Goal: Navigation & Orientation: Find specific page/section

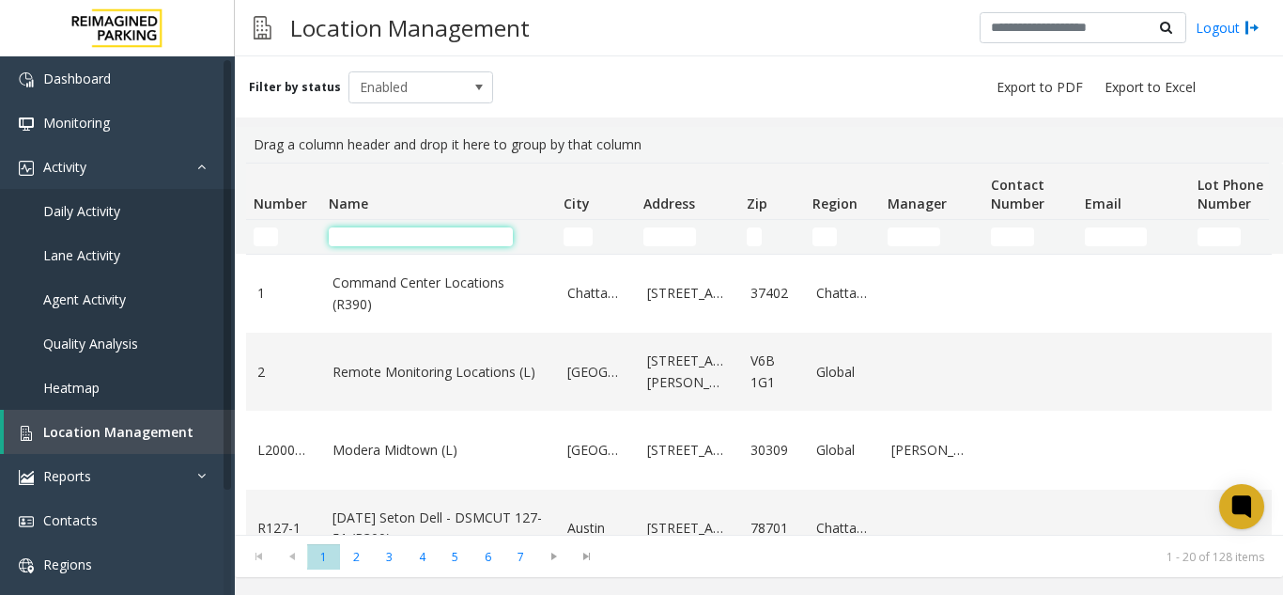
click at [355, 237] on input "Name Filter" at bounding box center [421, 236] width 184 height 19
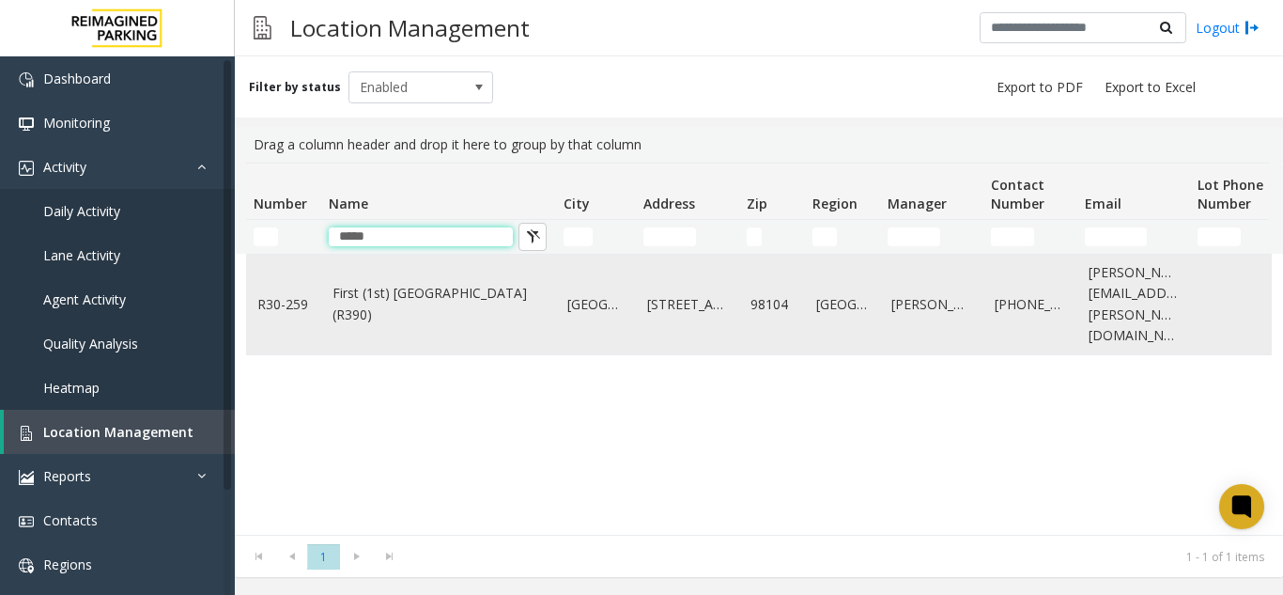
type input "*****"
click at [374, 322] on td "First (1st) [GEOGRAPHIC_DATA] (R390)" at bounding box center [438, 305] width 235 height 100
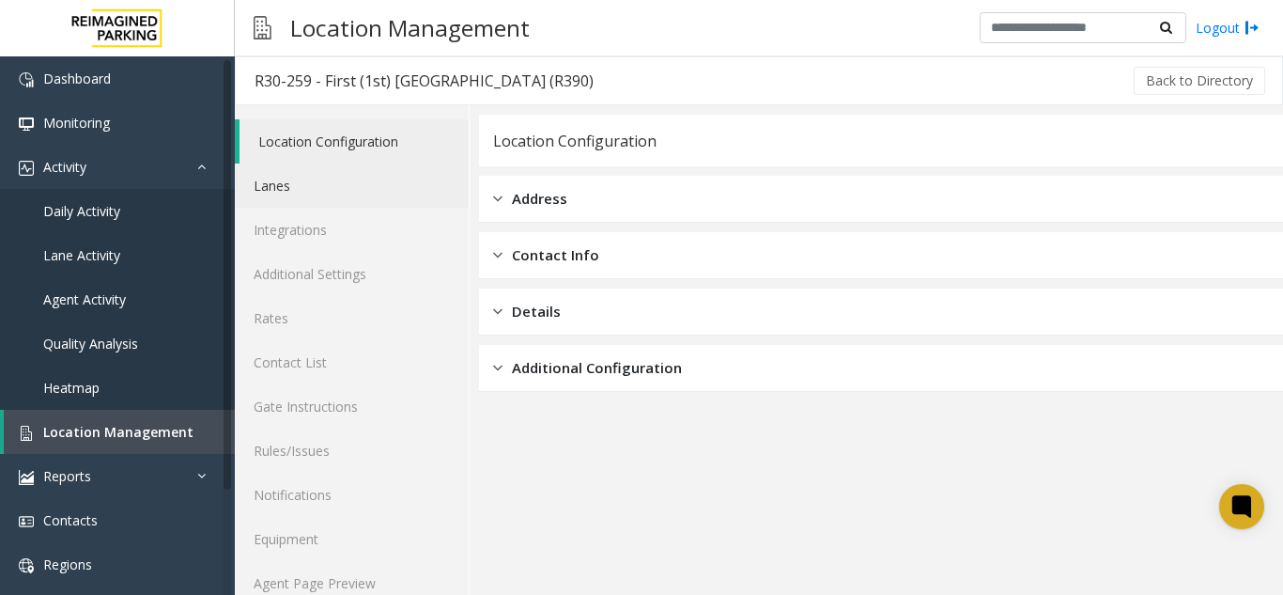
click at [294, 204] on link "Lanes" at bounding box center [352, 185] width 234 height 44
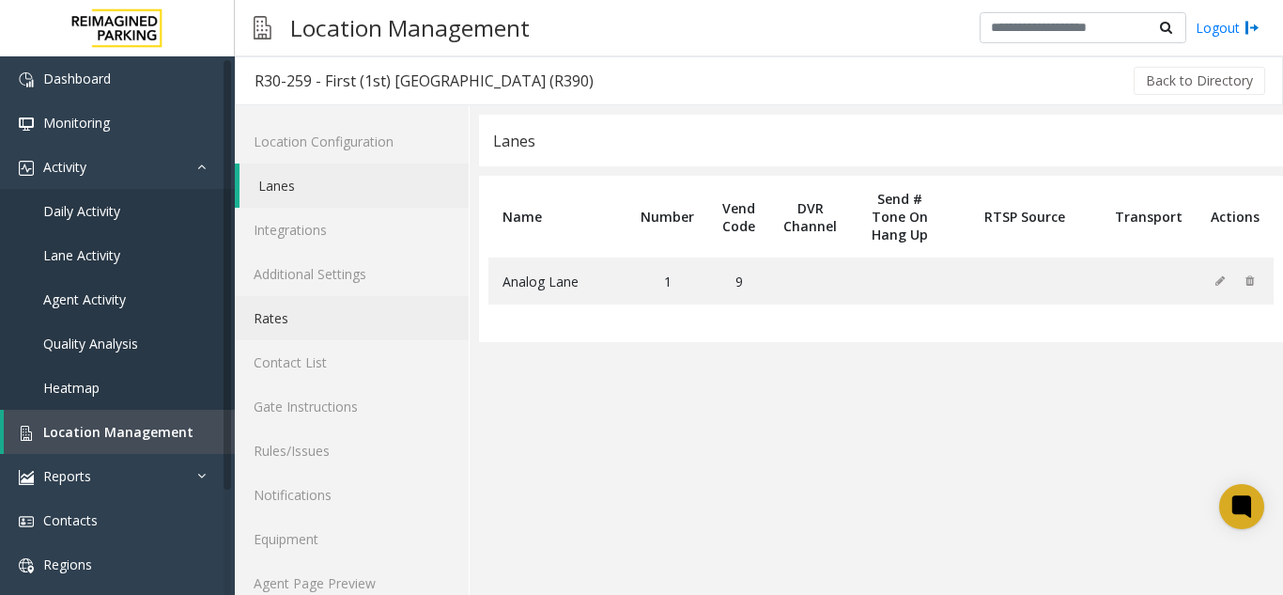
click at [290, 310] on link "Rates" at bounding box center [352, 318] width 234 height 44
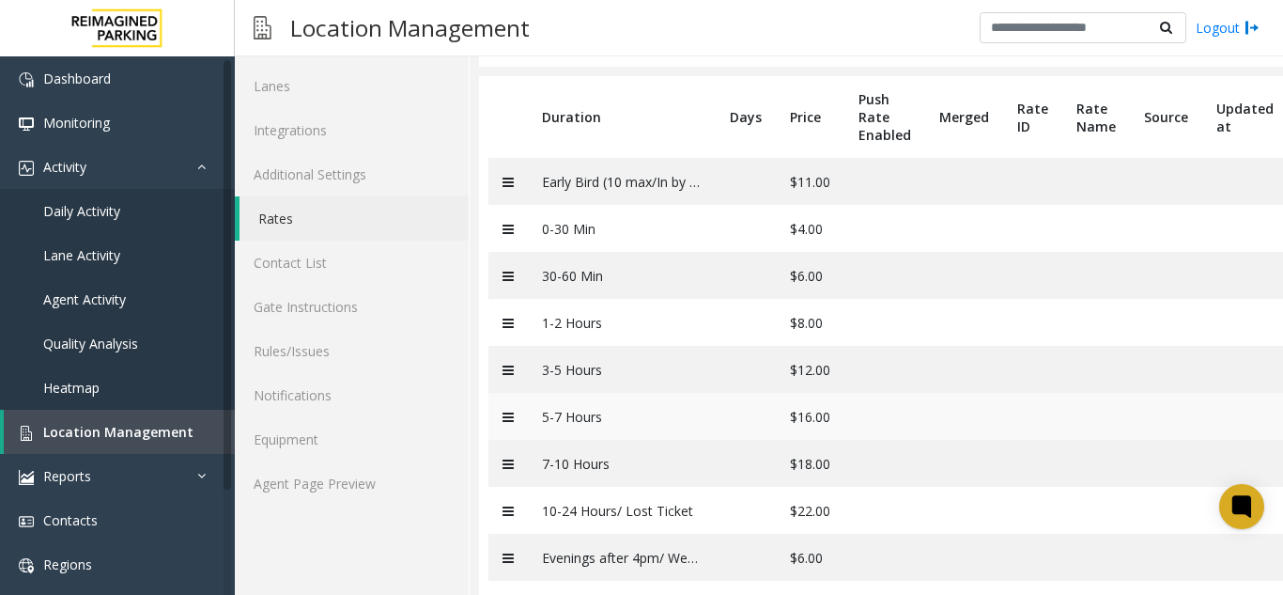
scroll to position [137, 0]
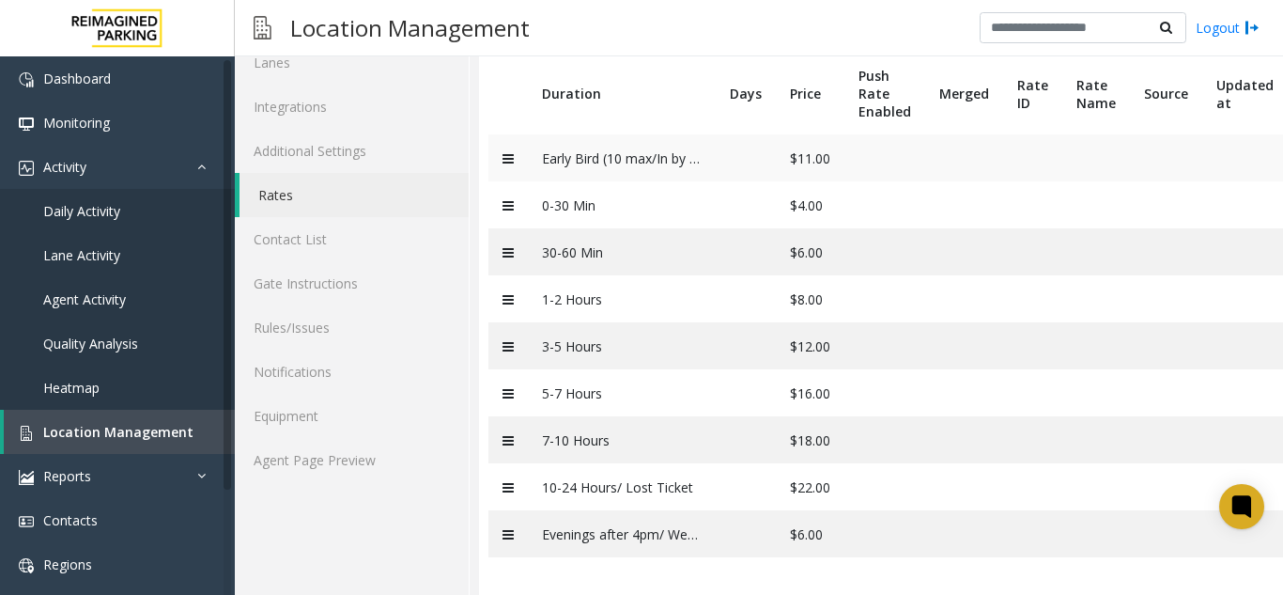
click at [646, 134] on td "Early Bird (10 max/In by 8:30a)" at bounding box center [622, 157] width 188 height 47
click at [641, 146] on td "Early Bird (10 max/In by 8:30a)" at bounding box center [622, 157] width 188 height 47
click at [742, 137] on td at bounding box center [746, 157] width 60 height 47
click at [351, 454] on link "Agent Page Preview" at bounding box center [352, 460] width 234 height 44
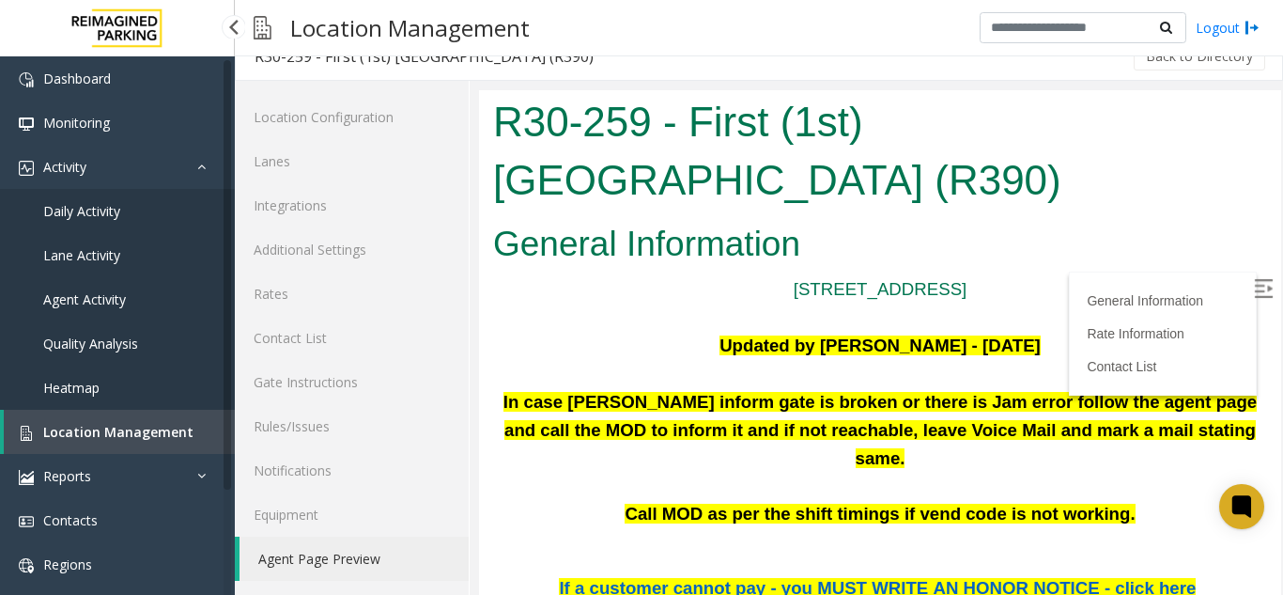
click at [125, 441] on link "Location Management" at bounding box center [119, 432] width 231 height 44
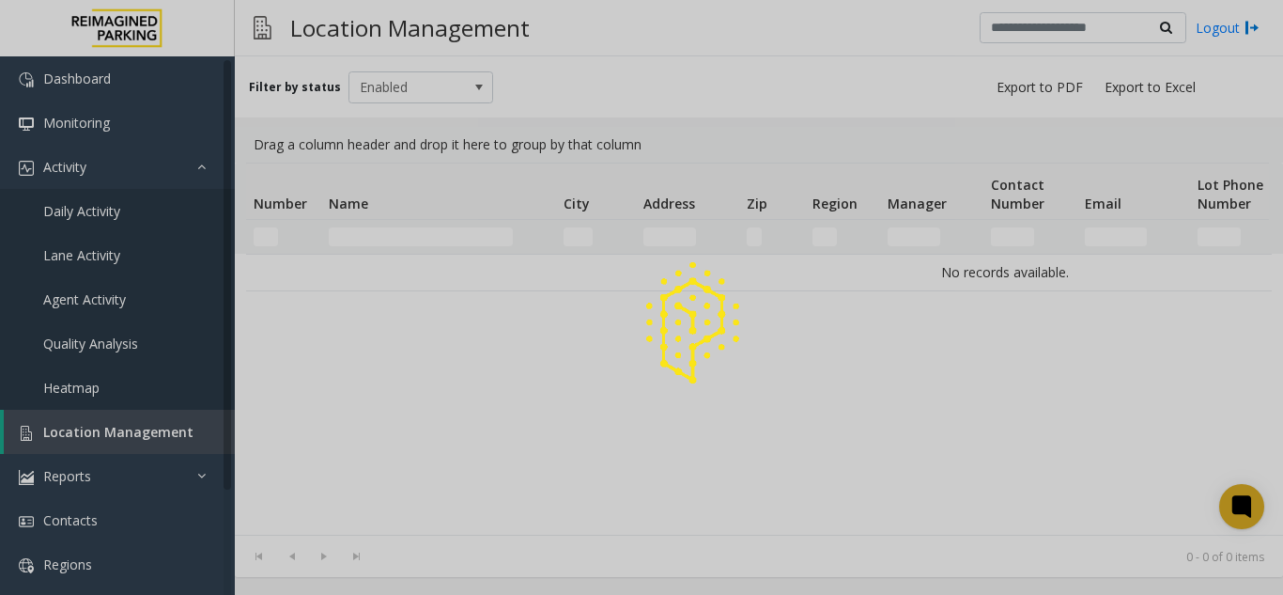
click at [125, 441] on div at bounding box center [641, 297] width 1283 height 595
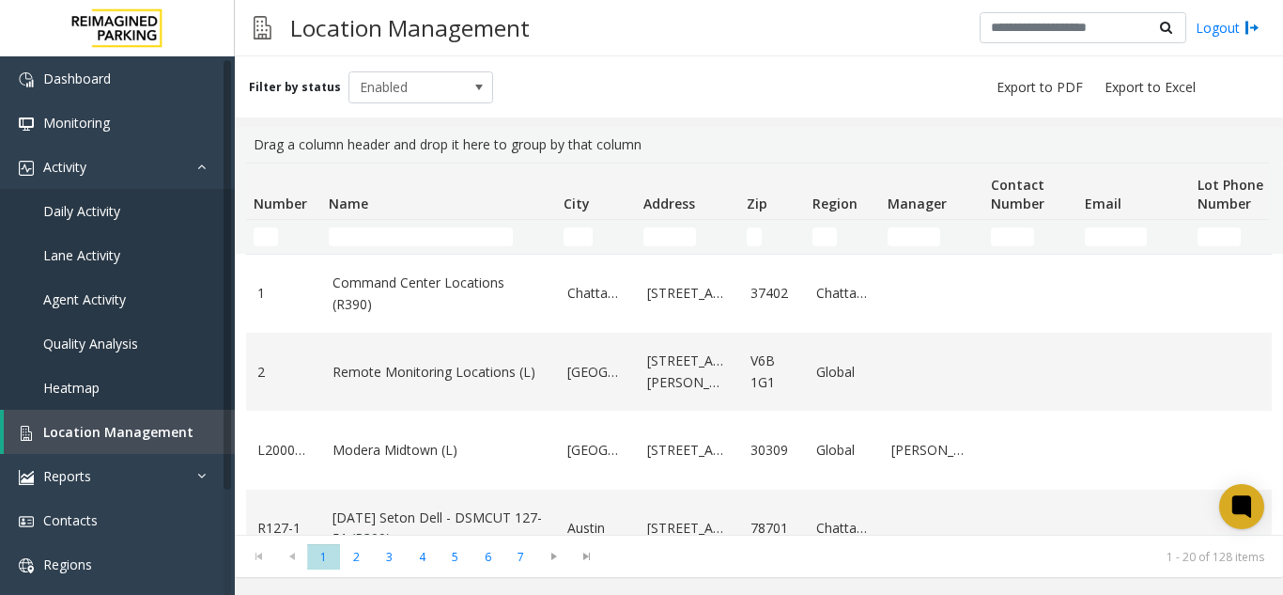
click at [405, 250] on td "Name Filter" at bounding box center [438, 237] width 235 height 34
click at [390, 242] on input "Name Filter" at bounding box center [421, 236] width 184 height 19
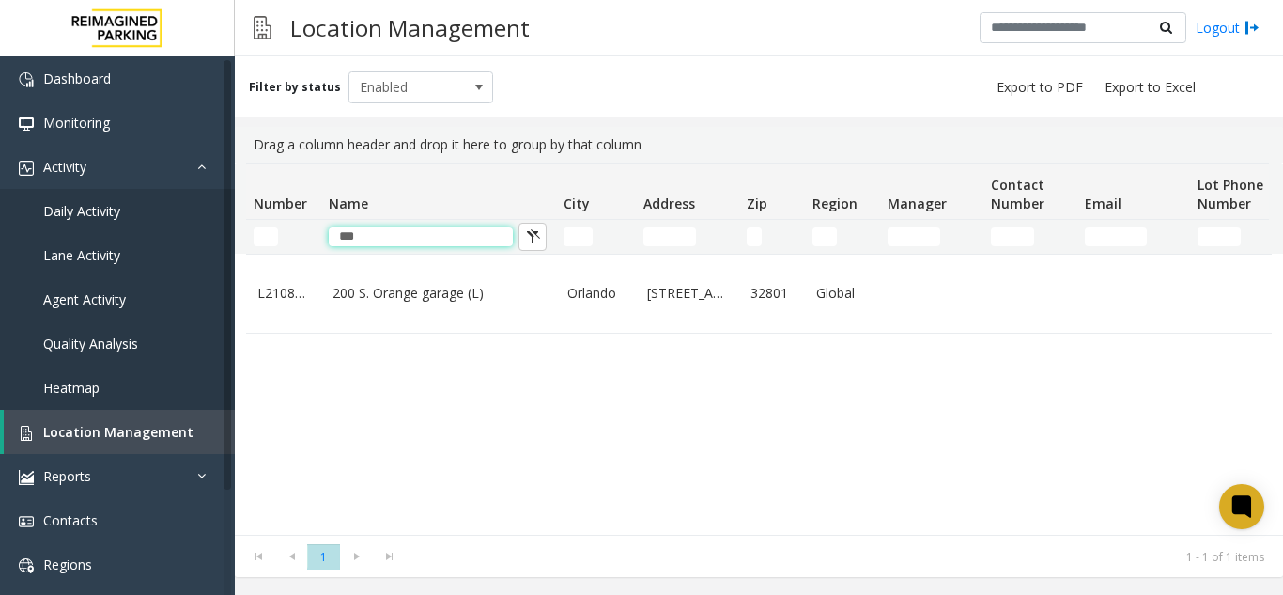
type input "***"
click at [384, 310] on td "200 S. Orange garage (L)" at bounding box center [438, 294] width 235 height 78
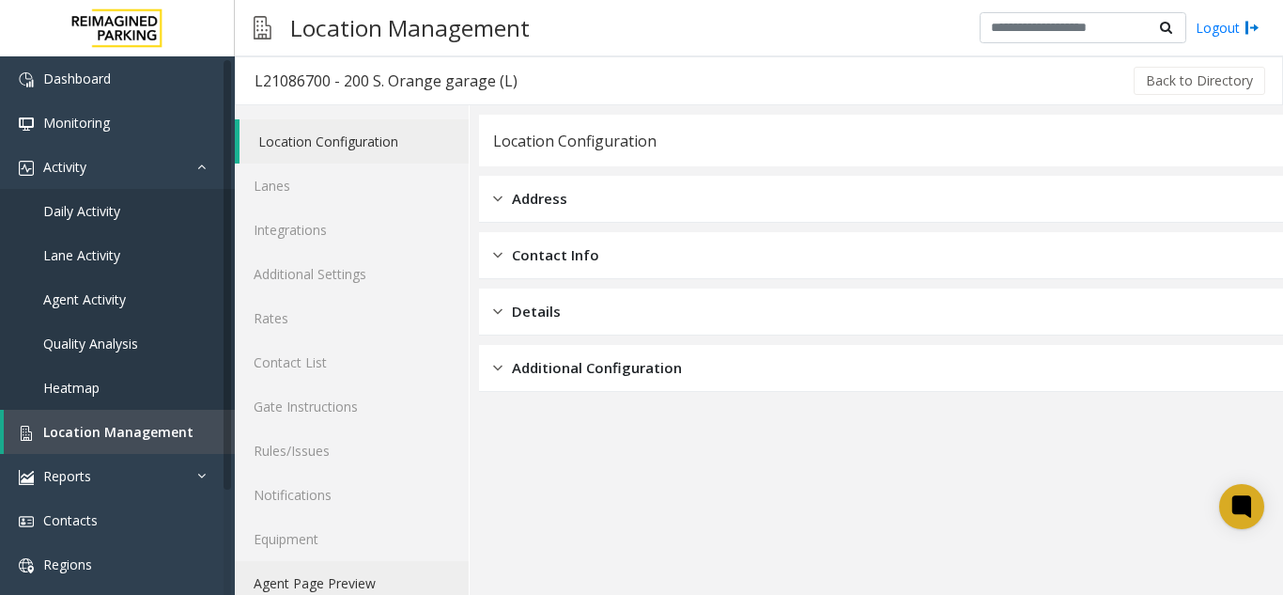
click at [386, 593] on link "Agent Page Preview" at bounding box center [352, 583] width 234 height 44
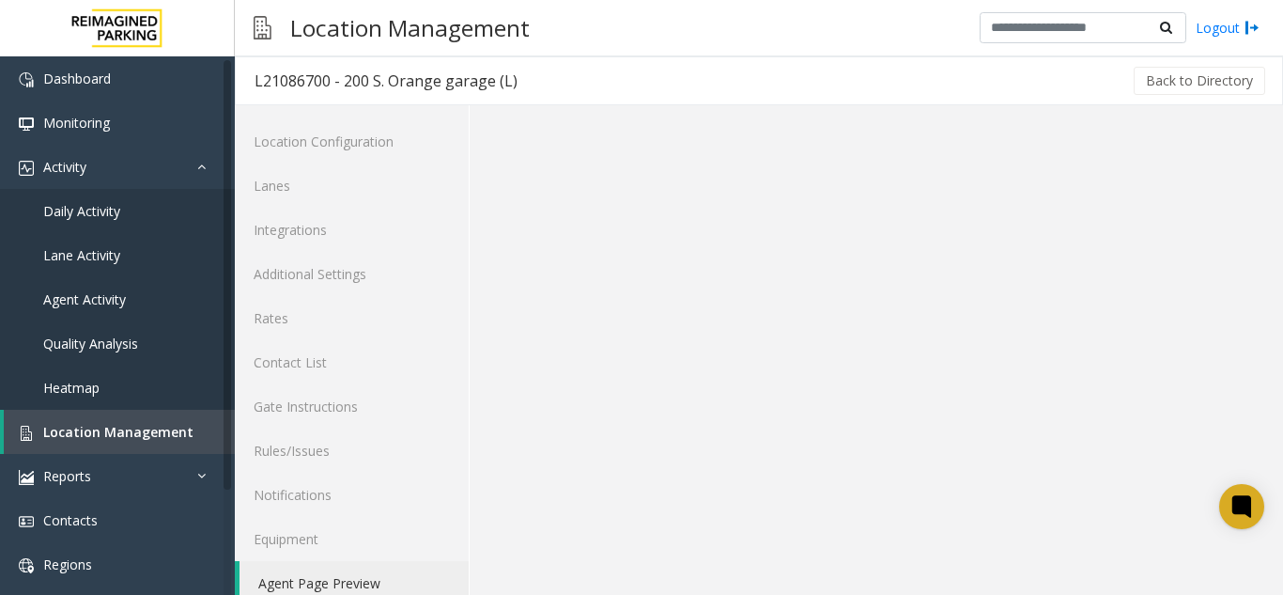
click at [386, 593] on link "Agent Page Preview" at bounding box center [354, 583] width 229 height 44
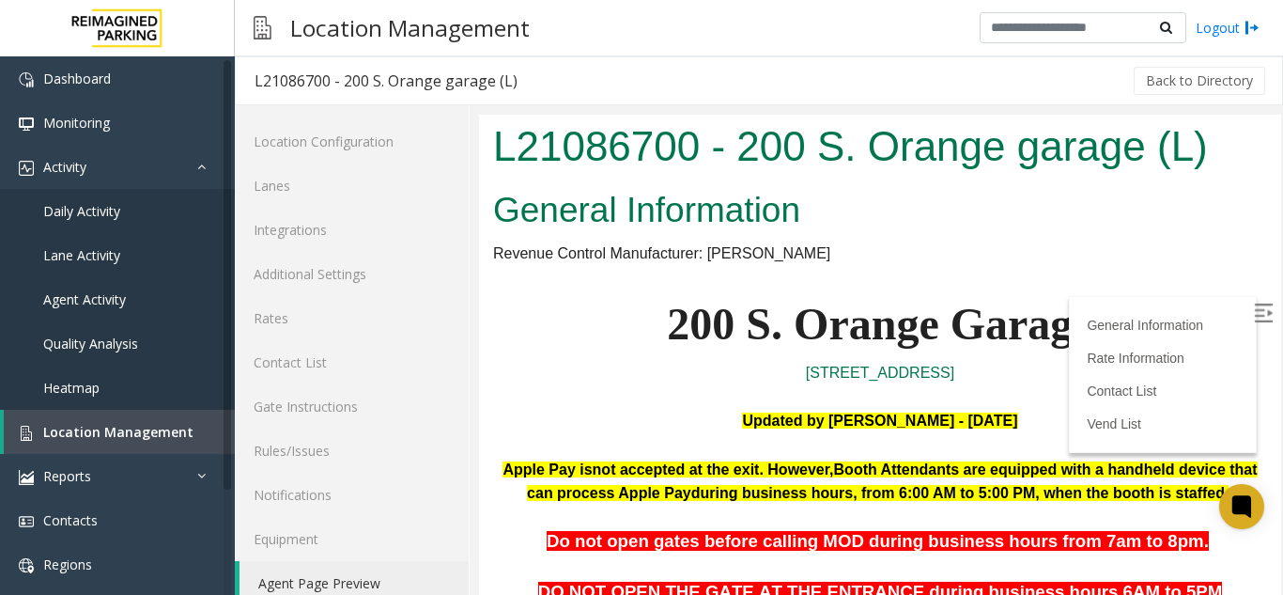
scroll to position [282, 0]
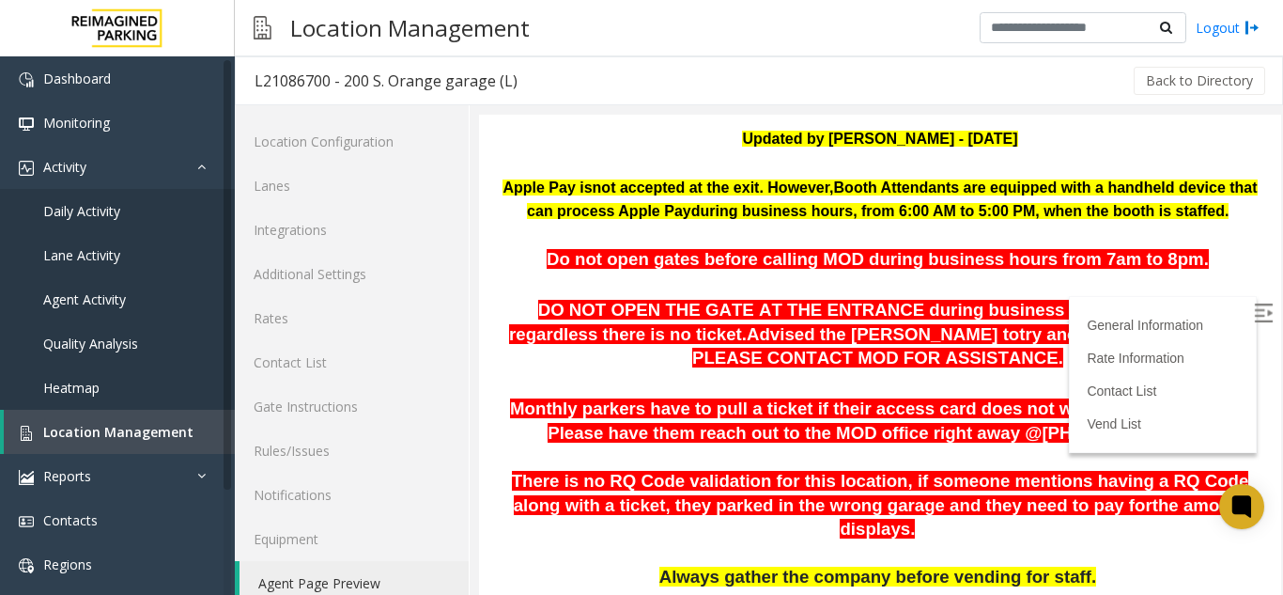
click at [1254, 309] on img at bounding box center [1263, 312] width 19 height 19
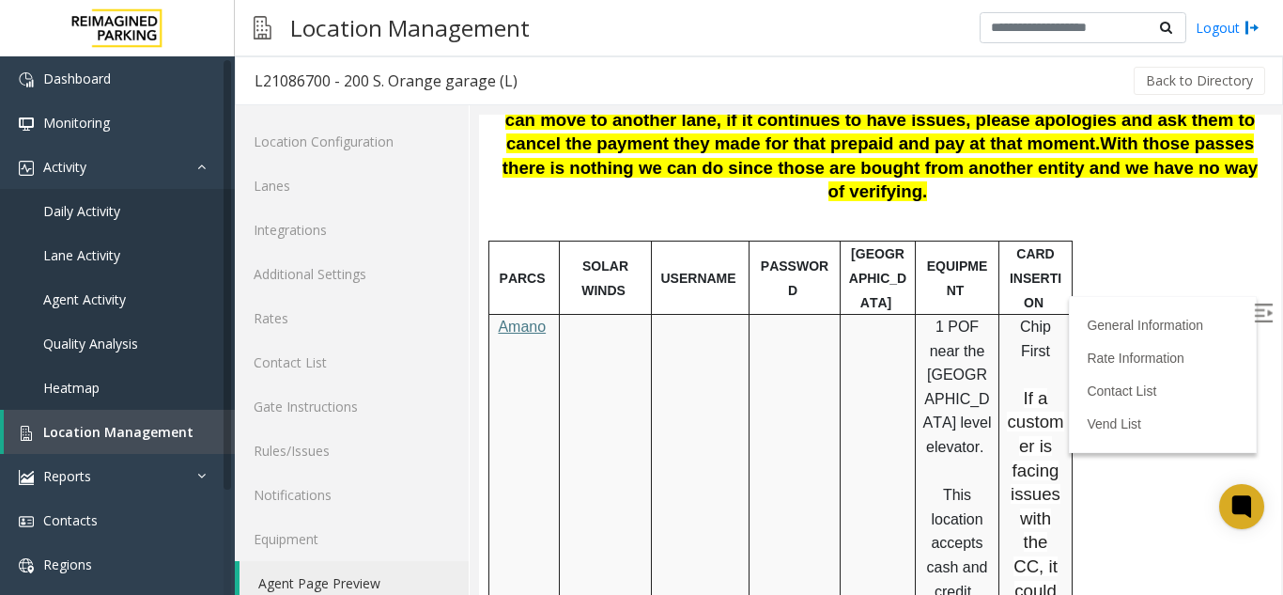
scroll to position [1033, 0]
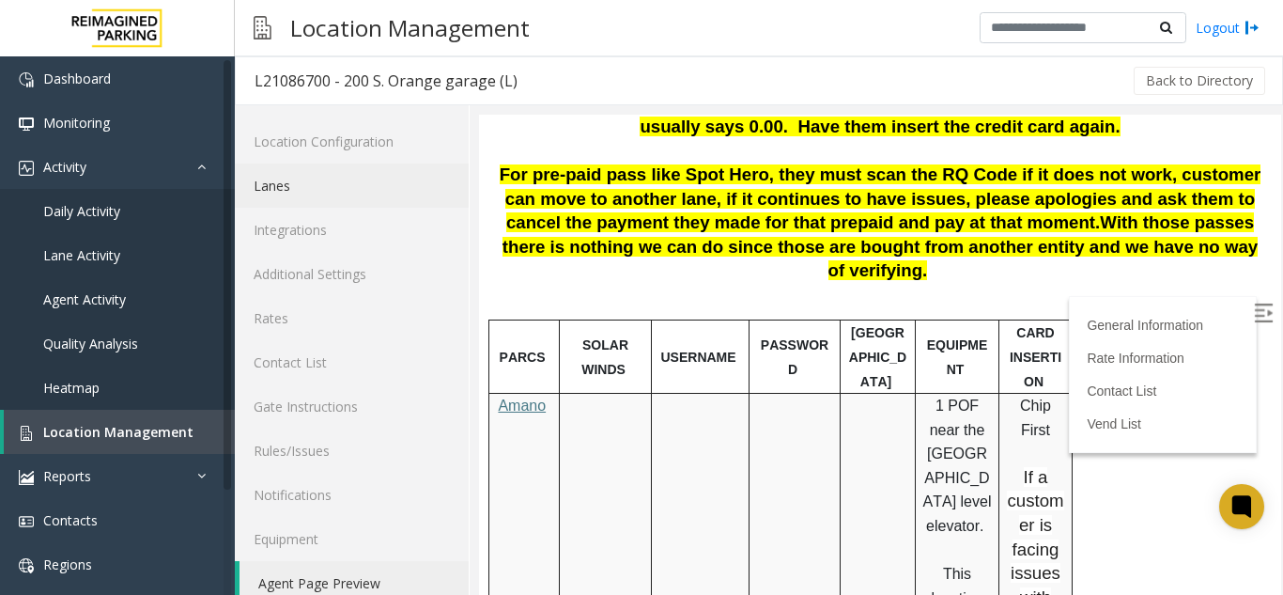
click at [273, 178] on link "Lanes" at bounding box center [352, 185] width 234 height 44
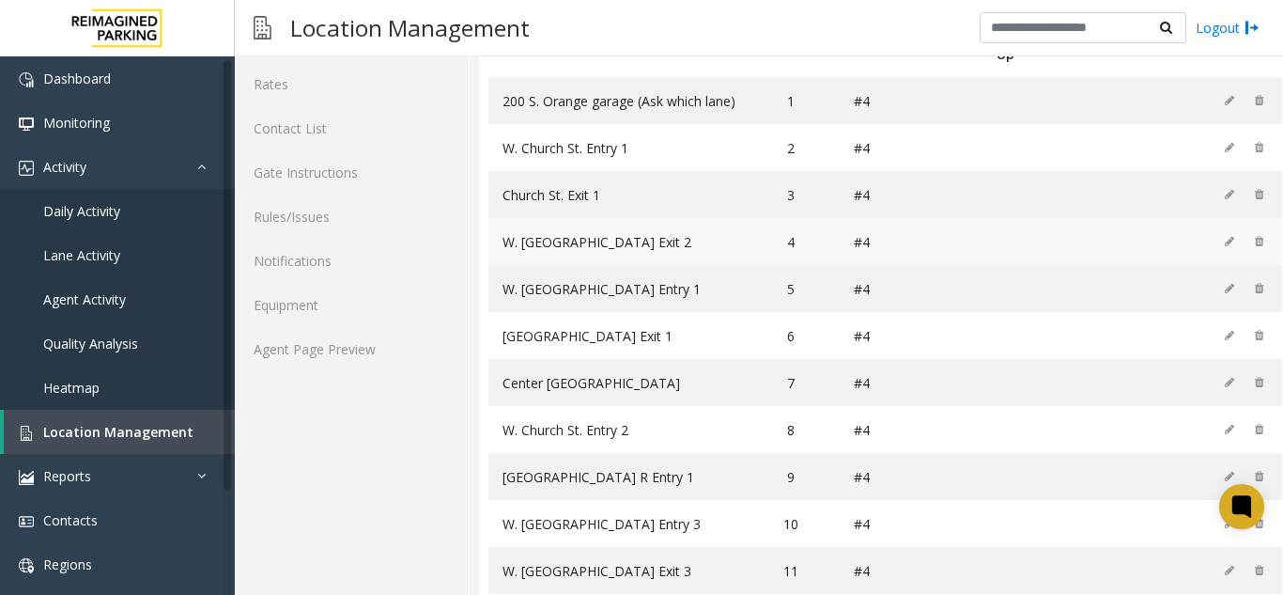
scroll to position [191, 0]
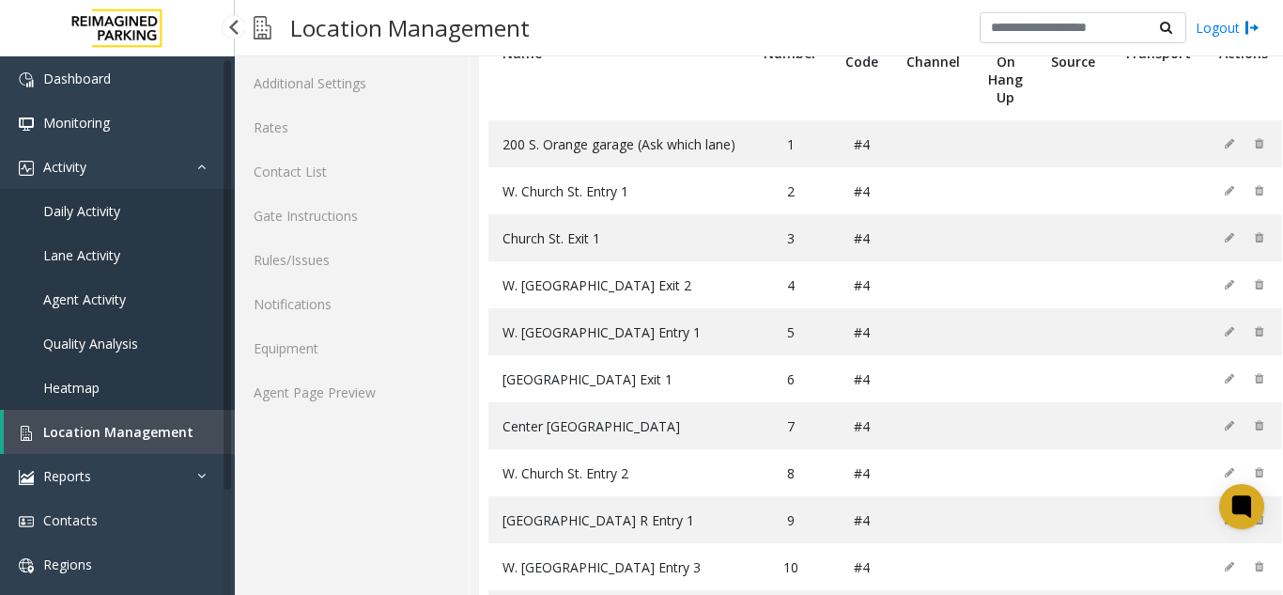
click at [116, 453] on link "Location Management" at bounding box center [119, 432] width 231 height 44
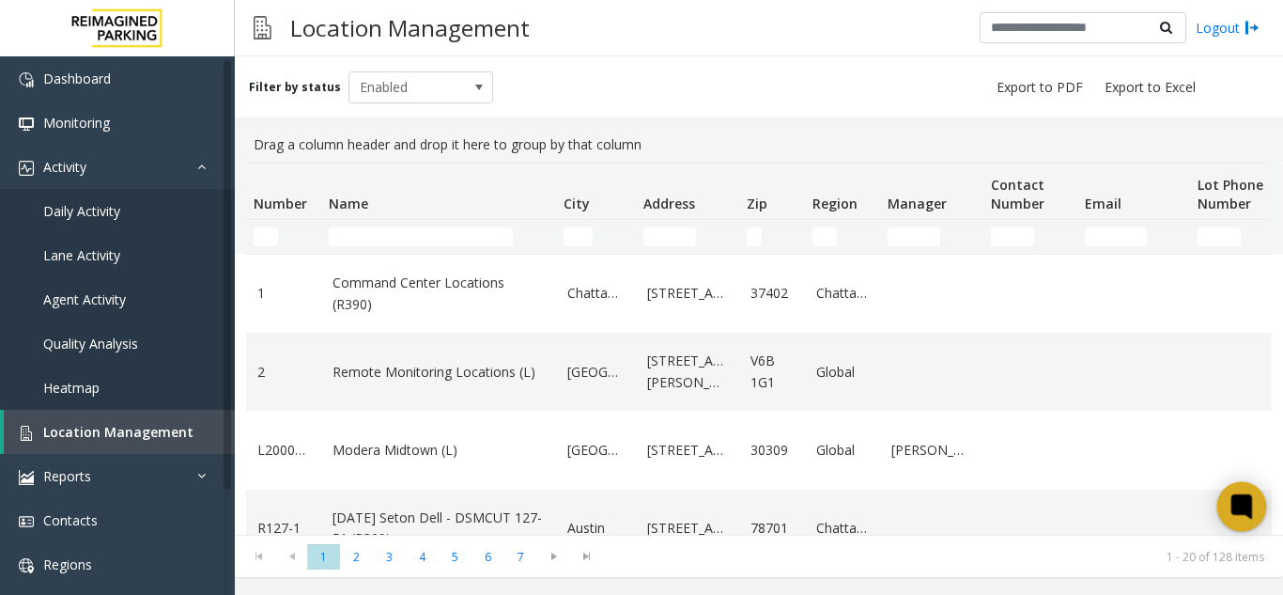
click at [1238, 524] on div at bounding box center [1242, 507] width 50 height 50
click at [1240, 512] on icon at bounding box center [1241, 506] width 14 height 14
click at [1237, 503] on icon at bounding box center [1241, 506] width 14 height 14
